Goal: Task Accomplishment & Management: Manage account settings

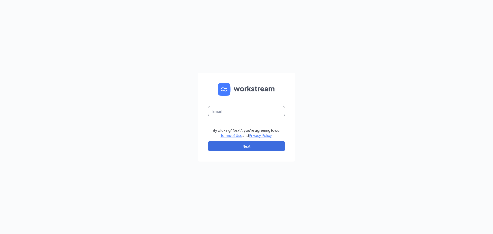
click at [228, 115] on input "text" at bounding box center [246, 111] width 77 height 10
type input "[EMAIL_ADDRESS][DOMAIN_NAME]"
click at [243, 143] on button "Next" at bounding box center [246, 146] width 77 height 10
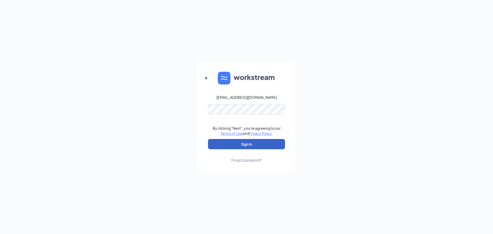
click at [248, 143] on button "Sign In" at bounding box center [246, 144] width 77 height 10
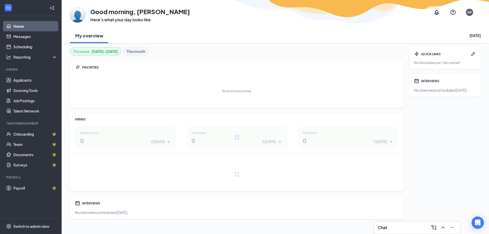
click at [394, 229] on div "Chat" at bounding box center [417, 227] width 79 height 8
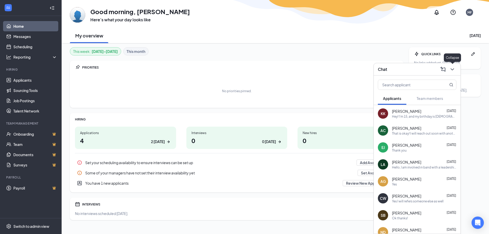
click at [455, 71] on icon "ChevronDown" at bounding box center [452, 69] width 6 height 6
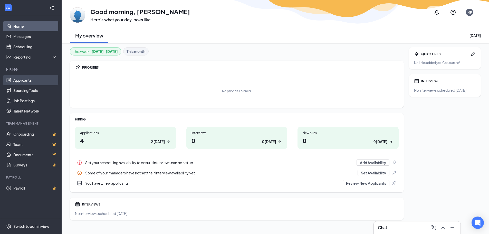
click at [33, 81] on link "Applicants" at bounding box center [35, 80] width 44 height 10
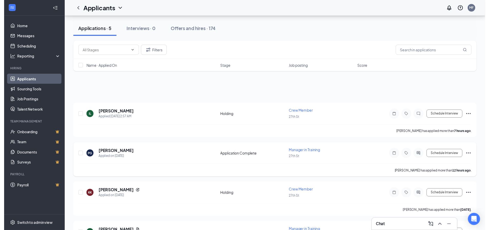
scroll to position [91, 0]
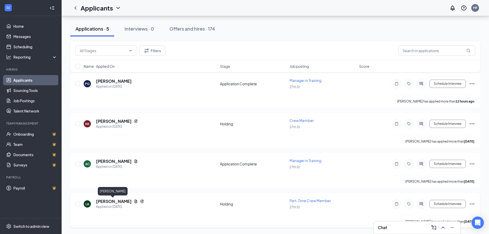
click at [122, 203] on h5 "[PERSON_NAME]" at bounding box center [114, 202] width 36 height 6
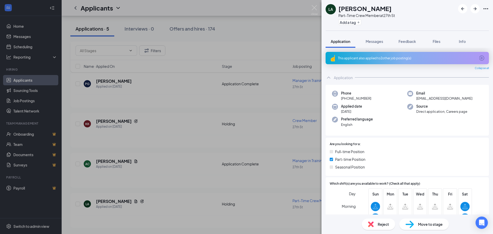
click at [369, 41] on span "Messages" at bounding box center [374, 41] width 17 height 5
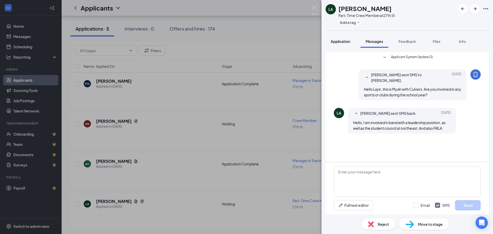
click at [338, 43] on span "Application" at bounding box center [341, 41] width 20 height 5
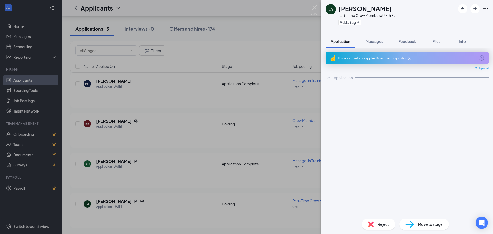
click at [144, 172] on div "LA [PERSON_NAME] Part-Time Crew Member at 27th St Add a tag Application Message…" at bounding box center [246, 117] width 493 height 234
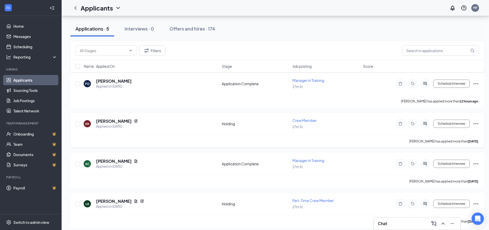
click at [124, 121] on h5 "[PERSON_NAME]" at bounding box center [114, 121] width 36 height 6
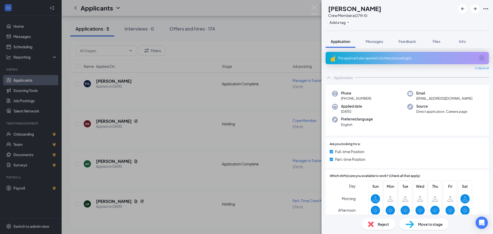
click at [380, 58] on div "This applicant also applied to 1 other job posting(s)" at bounding box center [407, 58] width 138 height 4
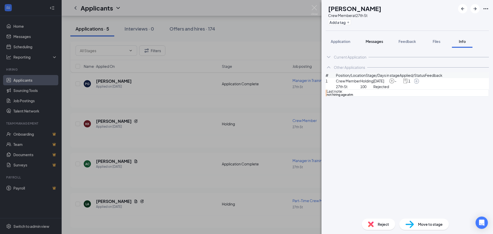
click at [370, 40] on span "Messages" at bounding box center [374, 41] width 17 height 5
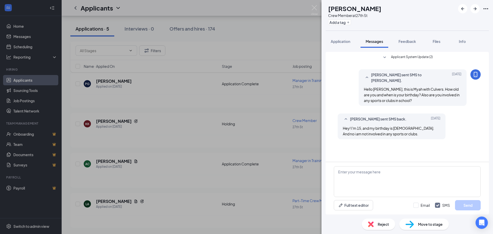
click at [207, 147] on div "KK [PERSON_NAME] Crew Member at 27th St Add a tag Application Messages Feedback…" at bounding box center [246, 117] width 493 height 234
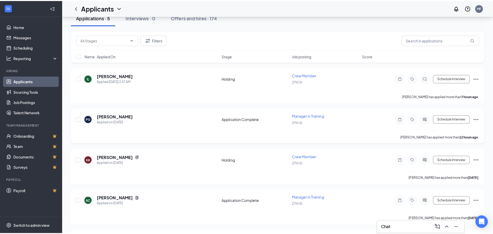
scroll to position [40, 0]
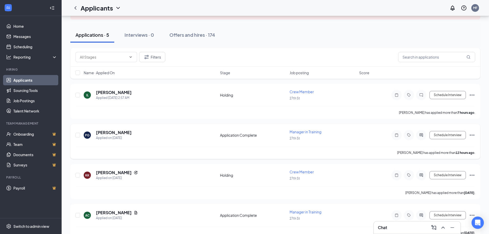
click at [100, 134] on h5 "[PERSON_NAME]" at bounding box center [114, 133] width 36 height 6
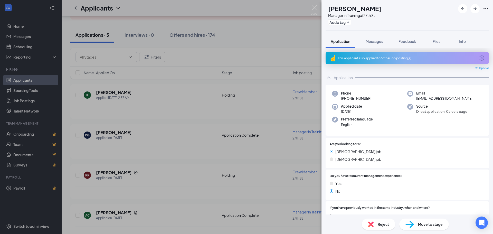
click at [377, 59] on div "This applicant also applied to 3 other job posting(s)" at bounding box center [407, 58] width 138 height 4
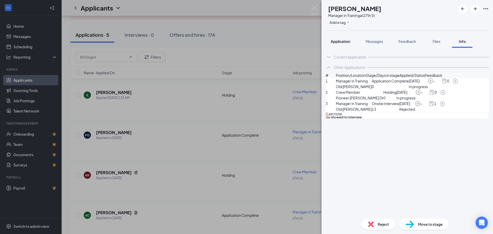
click at [344, 41] on span "Application" at bounding box center [341, 41] width 20 height 5
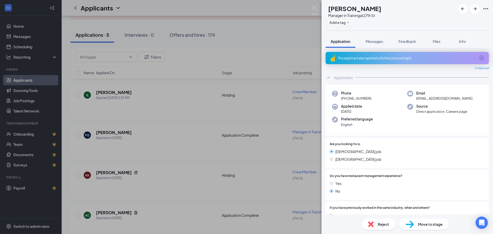
click at [373, 228] on div "Reject" at bounding box center [378, 224] width 33 height 11
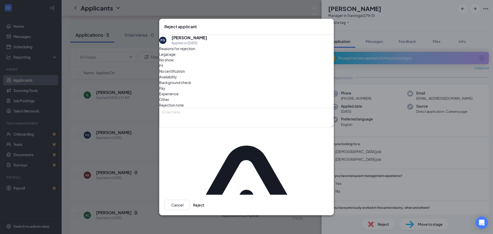
click at [266, 98] on div "Other" at bounding box center [246, 100] width 175 height 6
click at [263, 122] on textarea at bounding box center [246, 118] width 175 height 20
type textarea "prior."
click at [204, 200] on button "Reject" at bounding box center [198, 205] width 11 height 10
click at [122, 164] on div "[PERSON_NAME] Manager in Training at 27th St Add a tag Application Messages Fee…" at bounding box center [246, 117] width 493 height 234
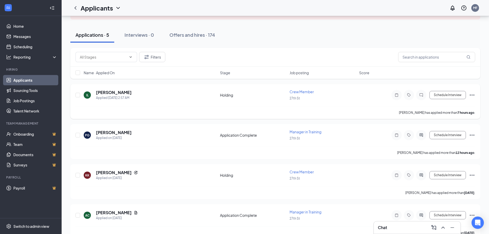
click at [127, 92] on h5 "[PERSON_NAME]" at bounding box center [114, 93] width 36 height 6
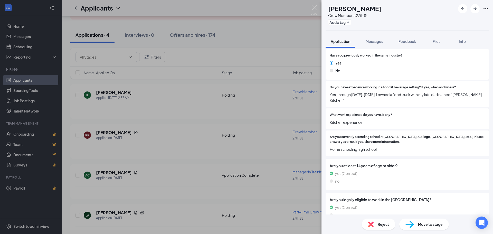
scroll to position [205, 0]
click at [372, 223] on img at bounding box center [371, 224] width 6 height 6
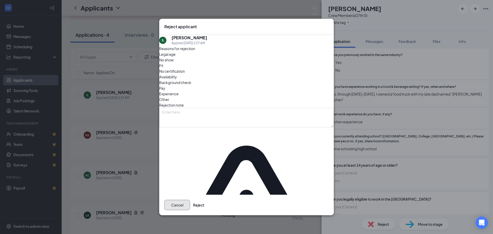
click at [190, 200] on button "Cancel" at bounding box center [177, 205] width 26 height 10
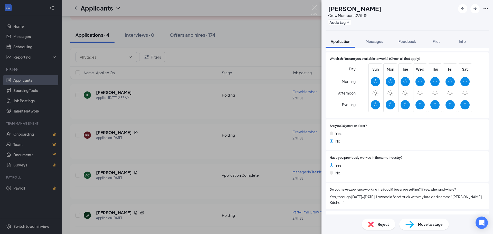
scroll to position [0, 0]
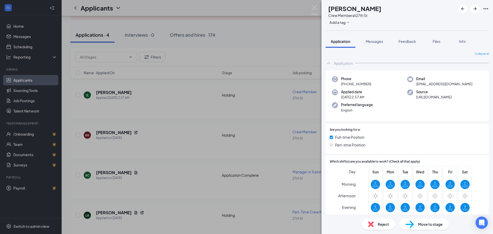
click at [244, 136] on div "IL [PERSON_NAME] Crew Member at 27th St Add a tag Application Messages Feedback…" at bounding box center [246, 117] width 493 height 234
